Goal: Information Seeking & Learning: Learn about a topic

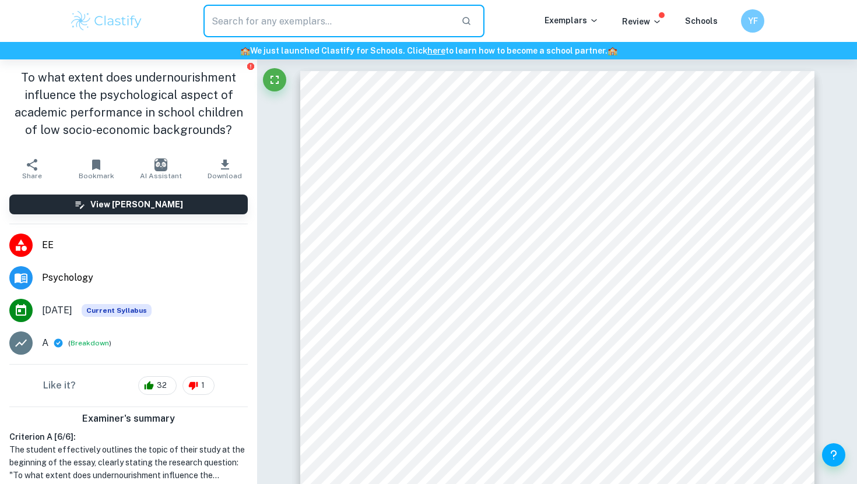
click at [240, 30] on input "text" at bounding box center [327, 21] width 248 height 33
type input "psychology"
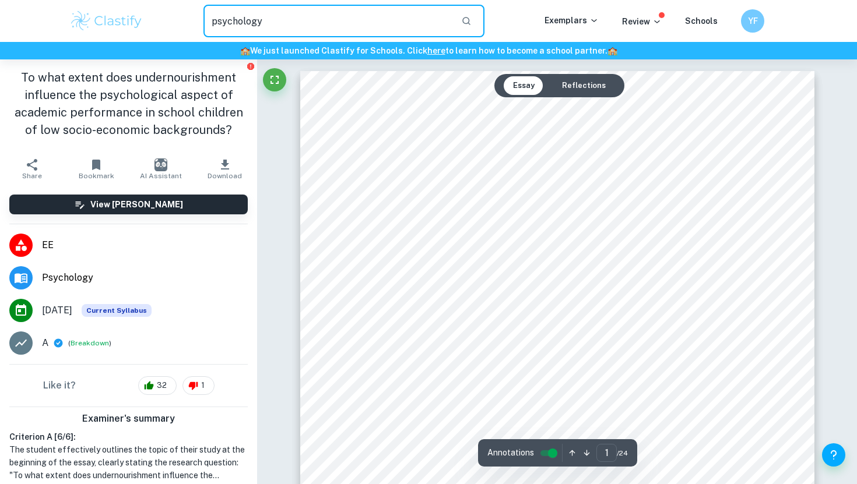
click at [472, 19] on icon "button" at bounding box center [466, 21] width 10 height 10
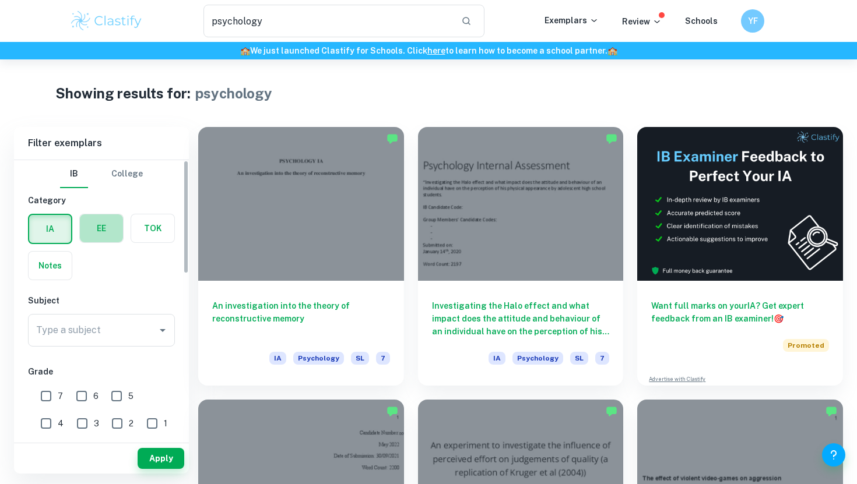
click at [99, 240] on label "button" at bounding box center [101, 229] width 43 height 28
click at [0, 0] on input "radio" at bounding box center [0, 0] width 0 height 0
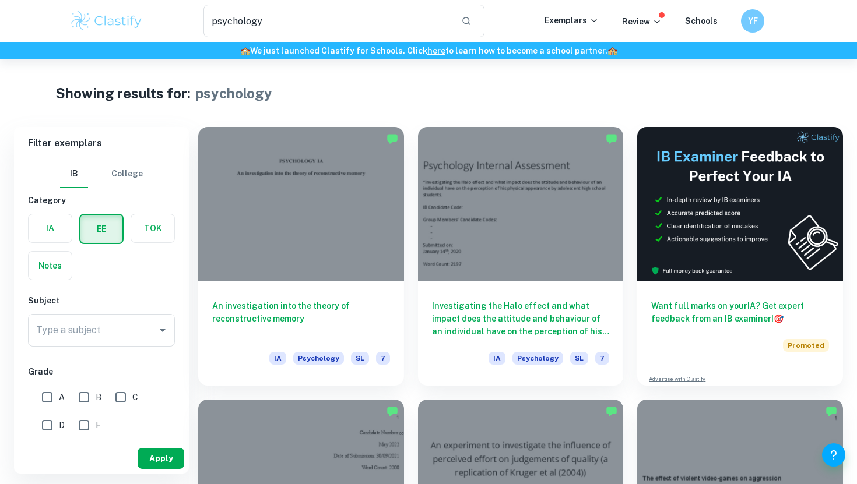
click at [153, 458] on button "Apply" at bounding box center [161, 458] width 47 height 21
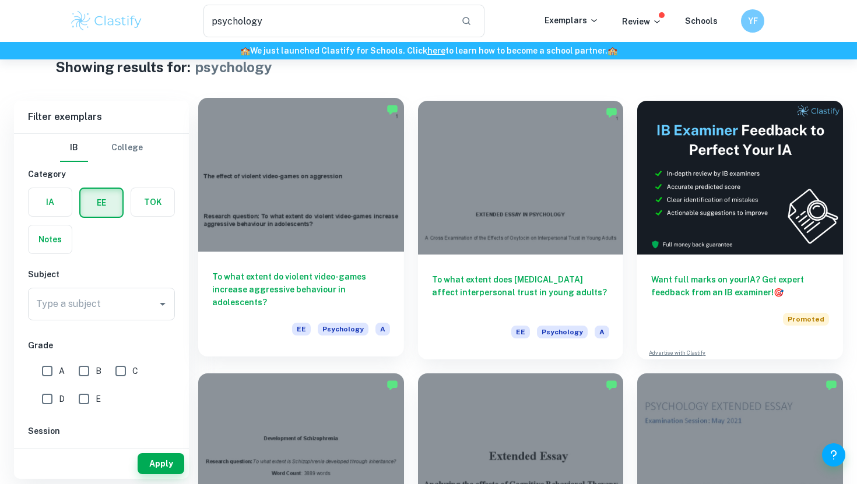
scroll to position [33, 0]
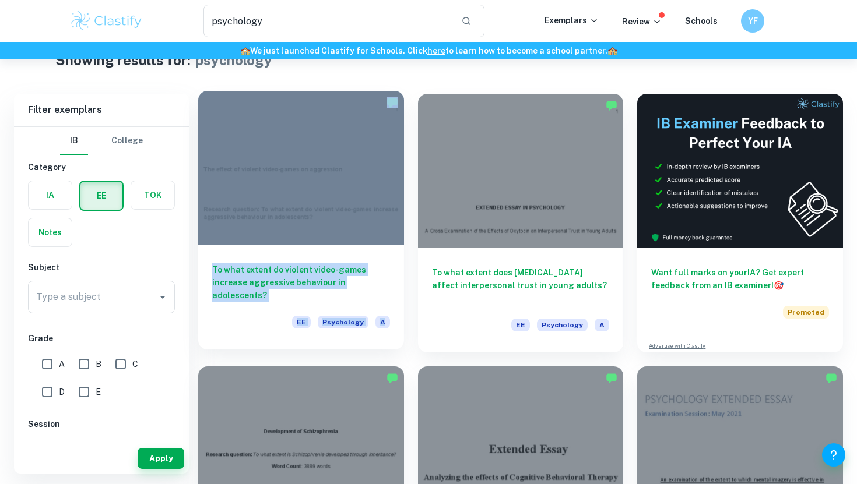
click at [275, 276] on h6 "To what extent do violent video-games increase aggressive behaviour in adolesce…" at bounding box center [301, 282] width 178 height 38
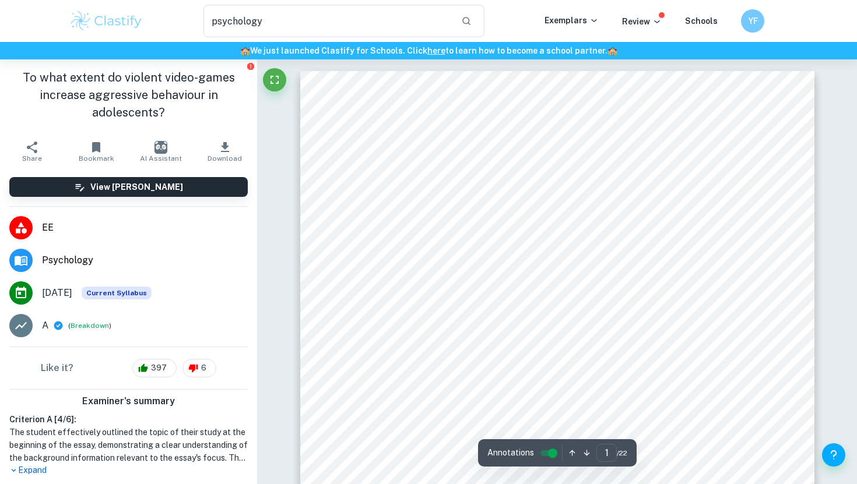
scroll to position [168, 0]
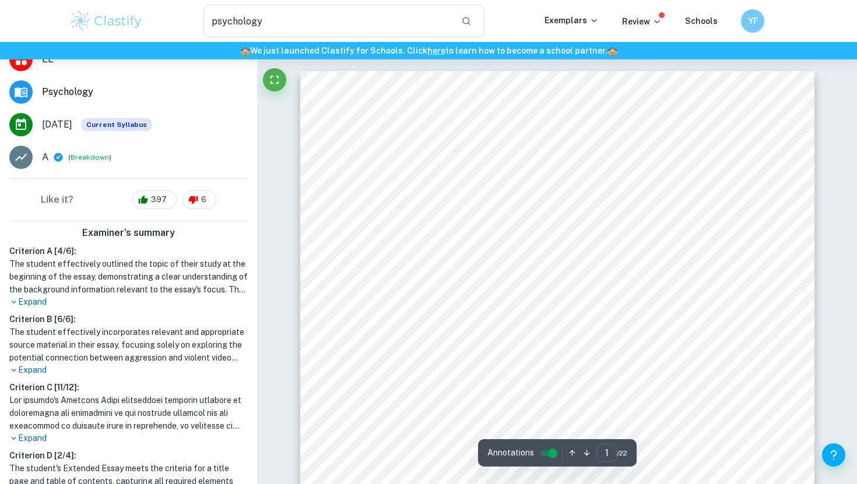
click at [43, 303] on p "Expand" at bounding box center [128, 302] width 238 height 12
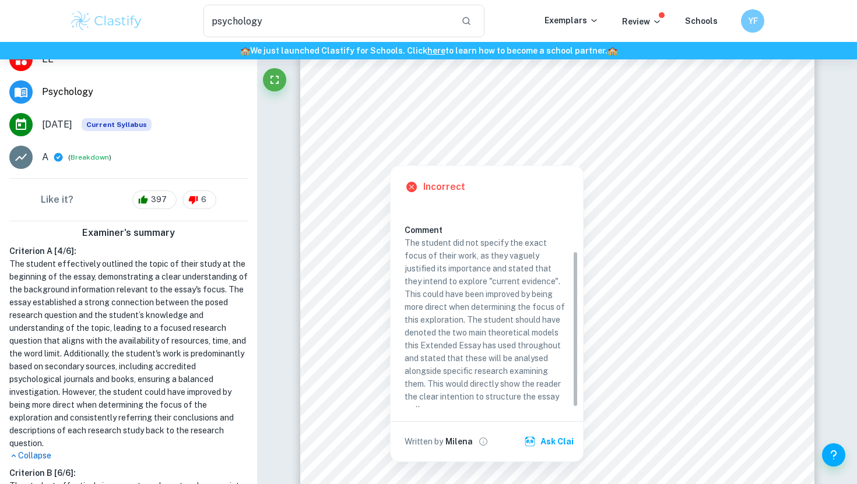
scroll to position [0, 0]
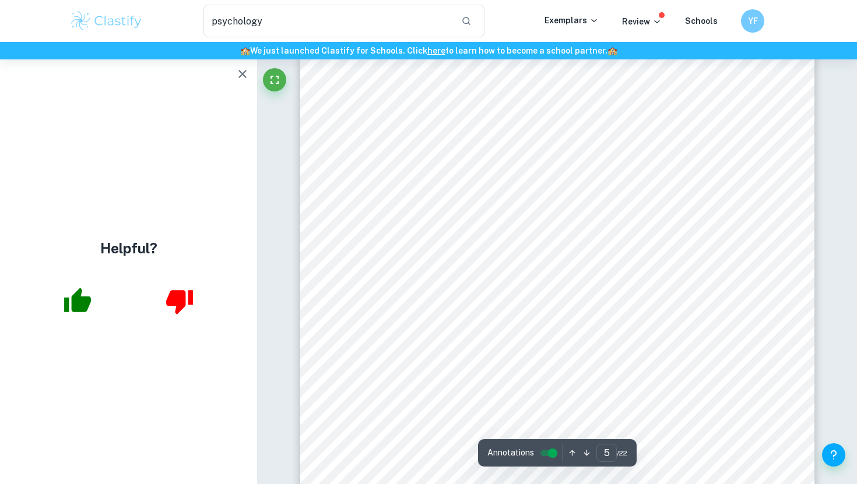
click at [234, 85] on div "Helpful?" at bounding box center [128, 271] width 257 height 425
click at [237, 83] on button "button" at bounding box center [242, 73] width 23 height 23
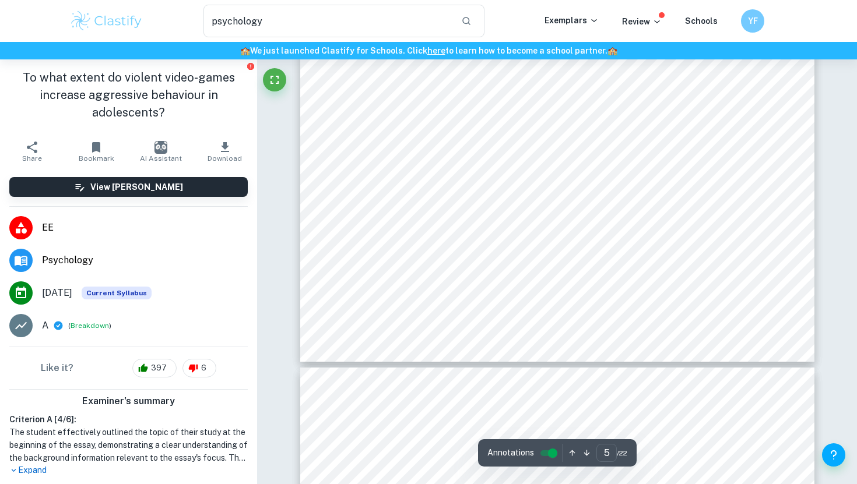
scroll to position [3458, 0]
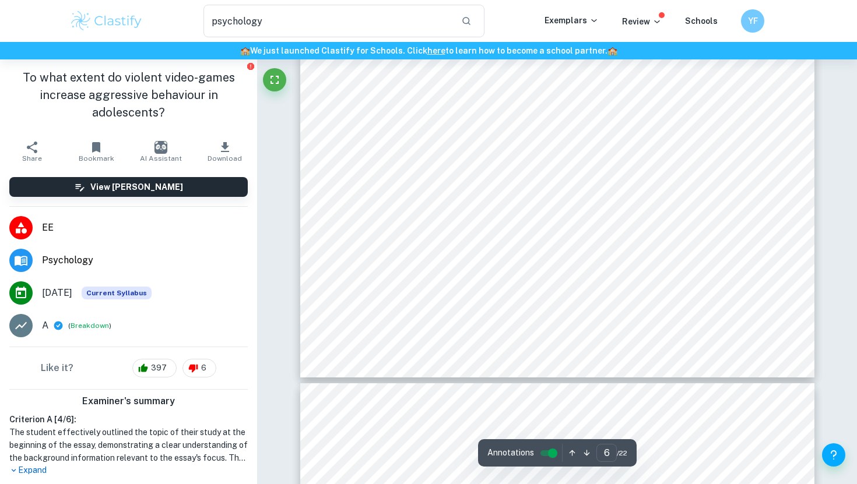
type input "7"
